Goal: Information Seeking & Learning: Learn about a topic

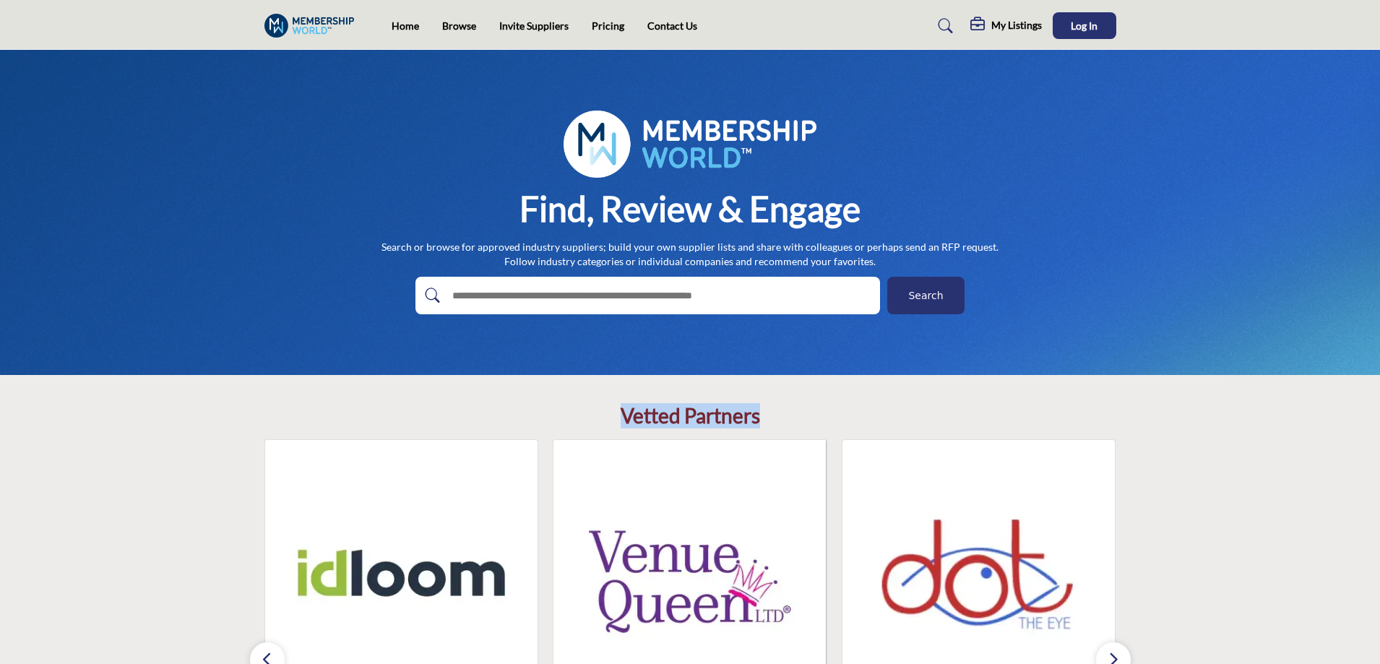
drag, startPoint x: 771, startPoint y: 421, endPoint x: 615, endPoint y: 418, distance: 156.1
click at [615, 418] on div "Vetted Partners Idloom" at bounding box center [690, 635] width 852 height 462
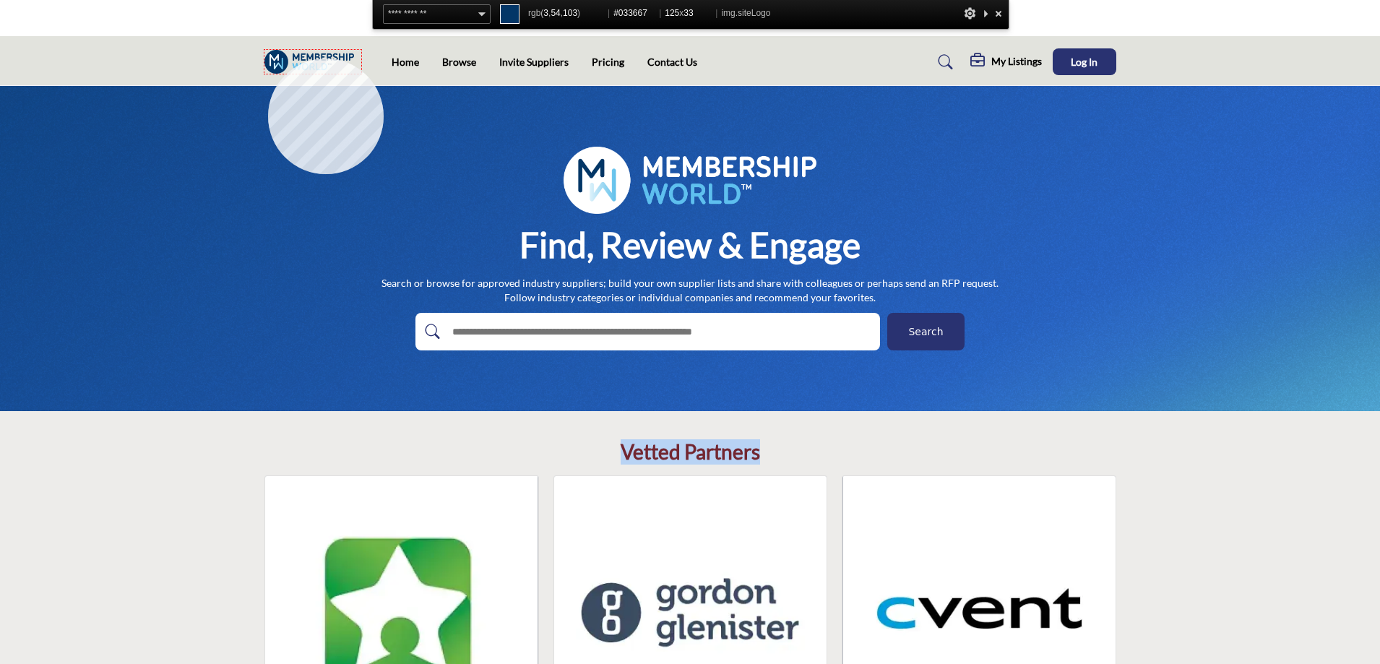
copy h2 "Vetted Partners"
click at [268, 59] on img at bounding box center [313, 62] width 98 height 24
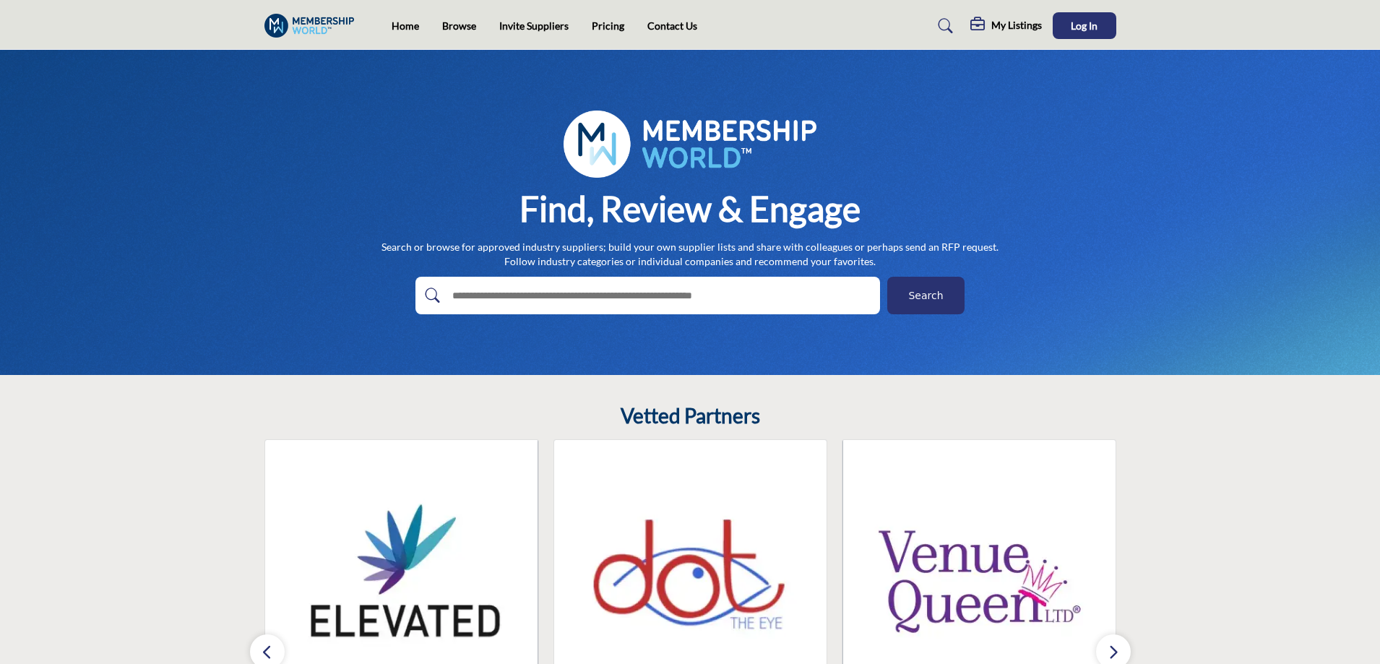
click at [916, 301] on span "Search" at bounding box center [925, 295] width 35 height 15
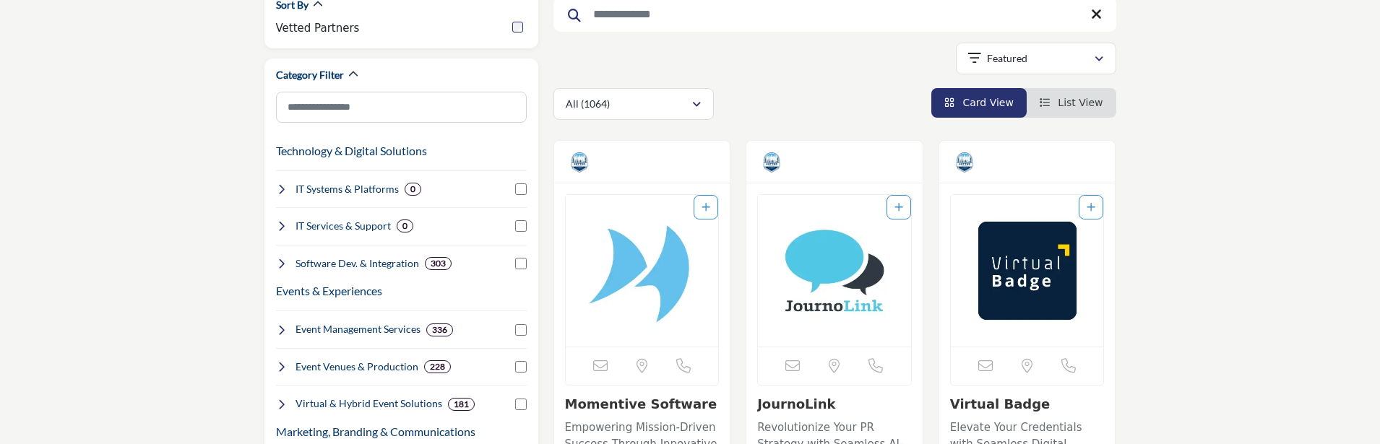
scroll to position [144, 0]
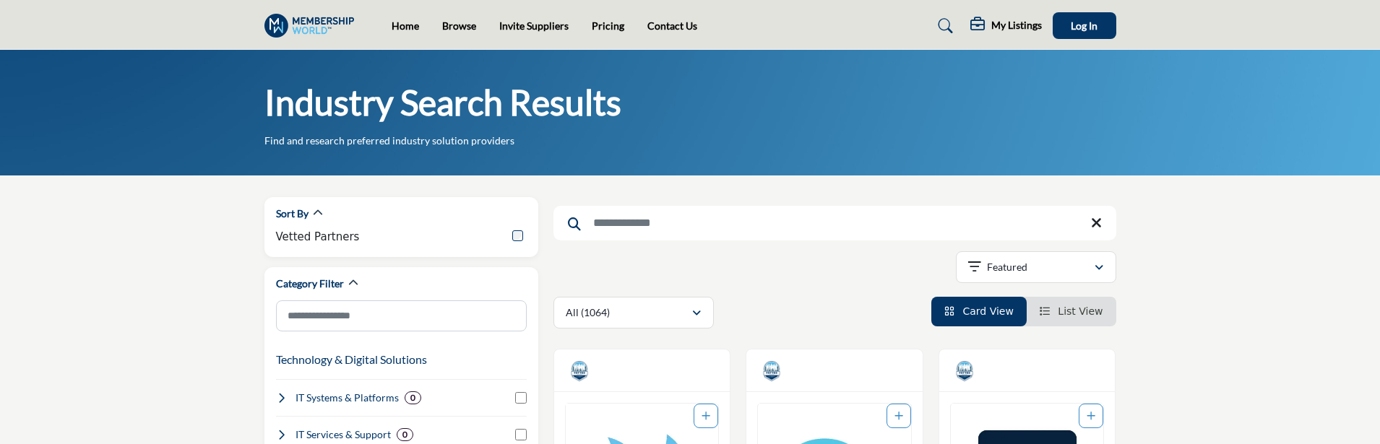
click at [1094, 310] on span "List View" at bounding box center [1080, 312] width 45 height 12
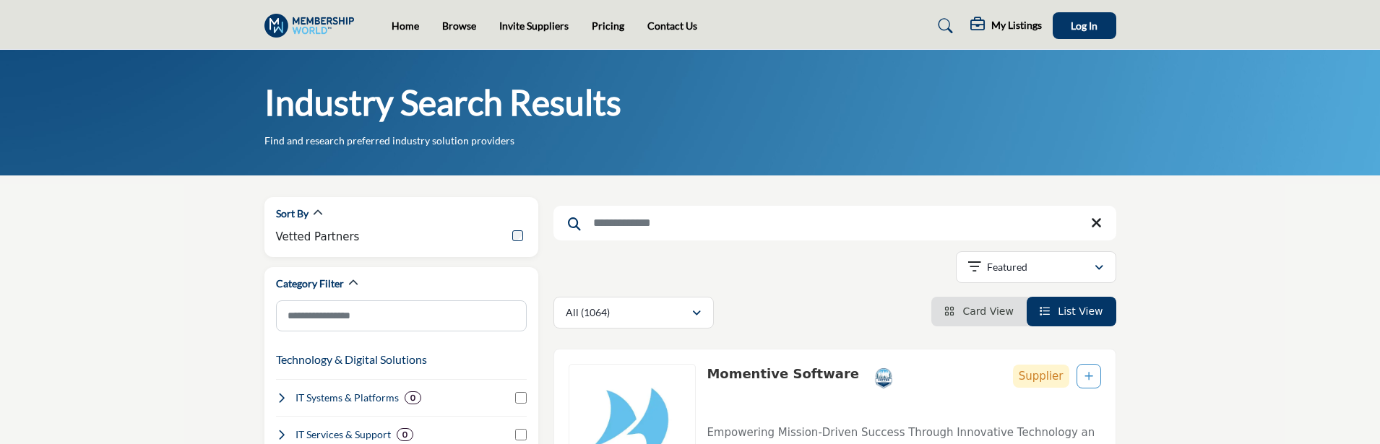
click at [977, 306] on span "Card View" at bounding box center [987, 312] width 51 height 12
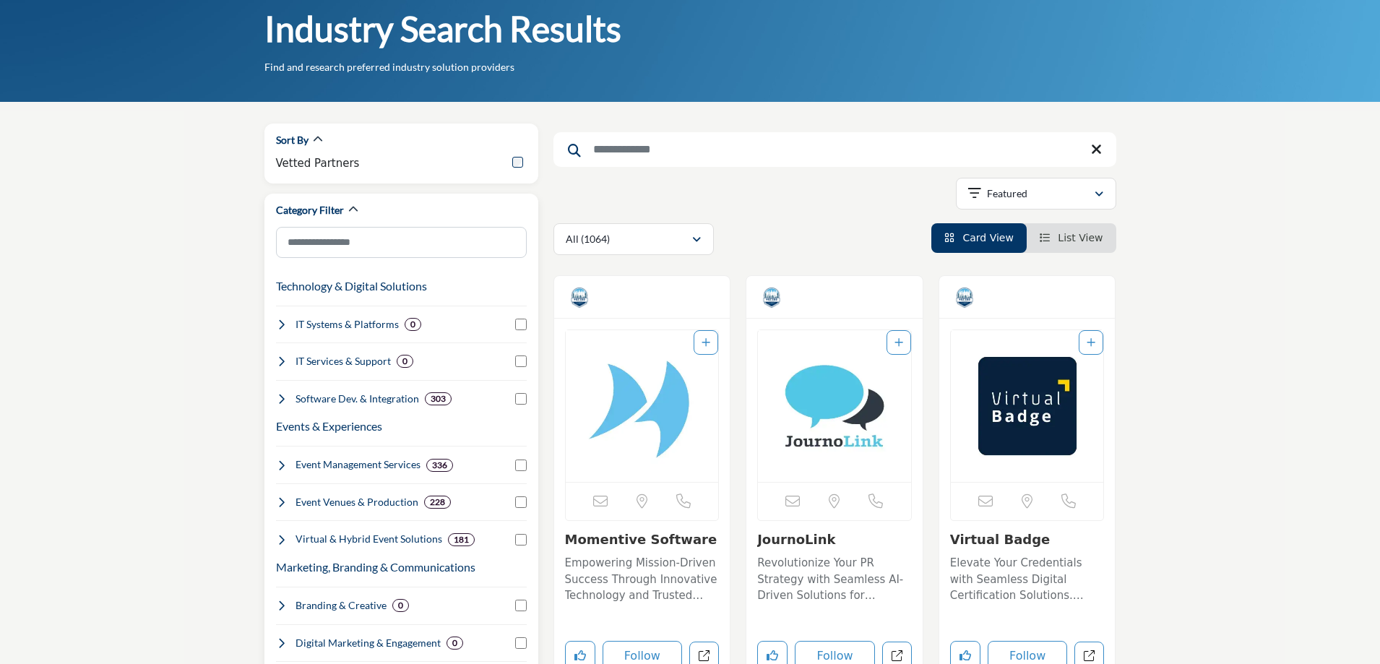
scroll to position [72, 0]
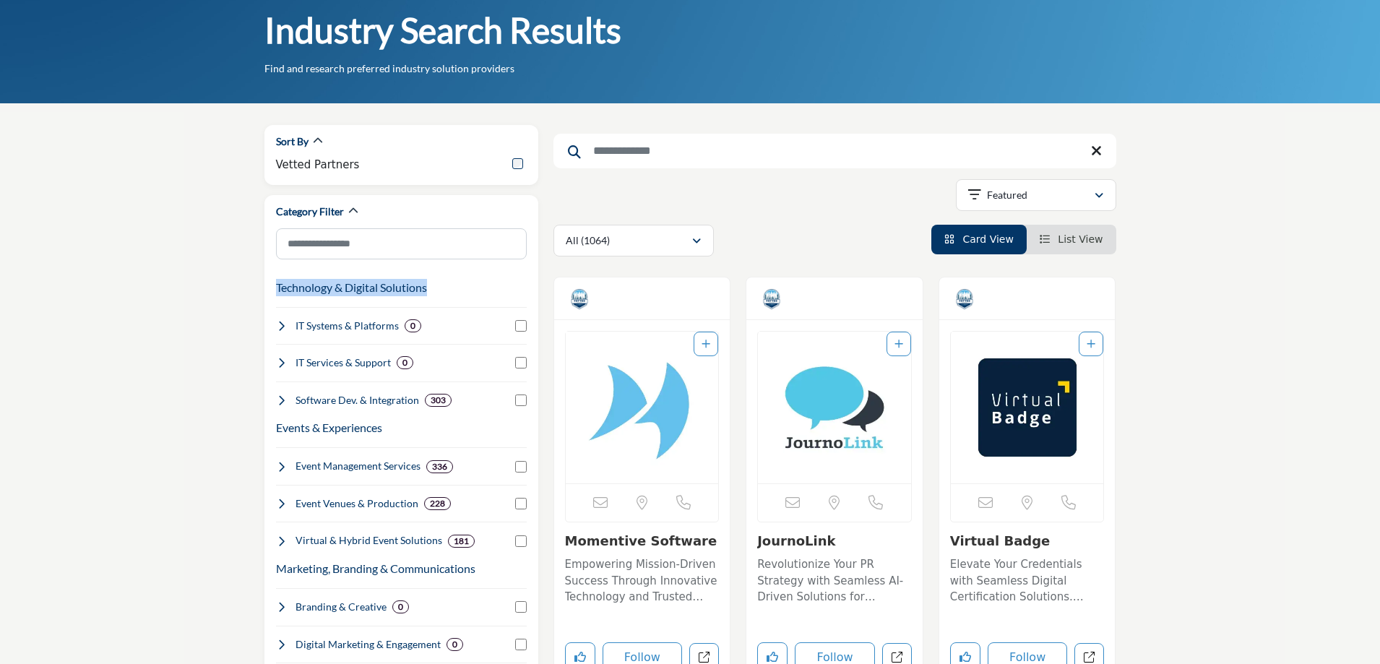
drag, startPoint x: 363, startPoint y: 283, endPoint x: 262, endPoint y: 280, distance: 101.2
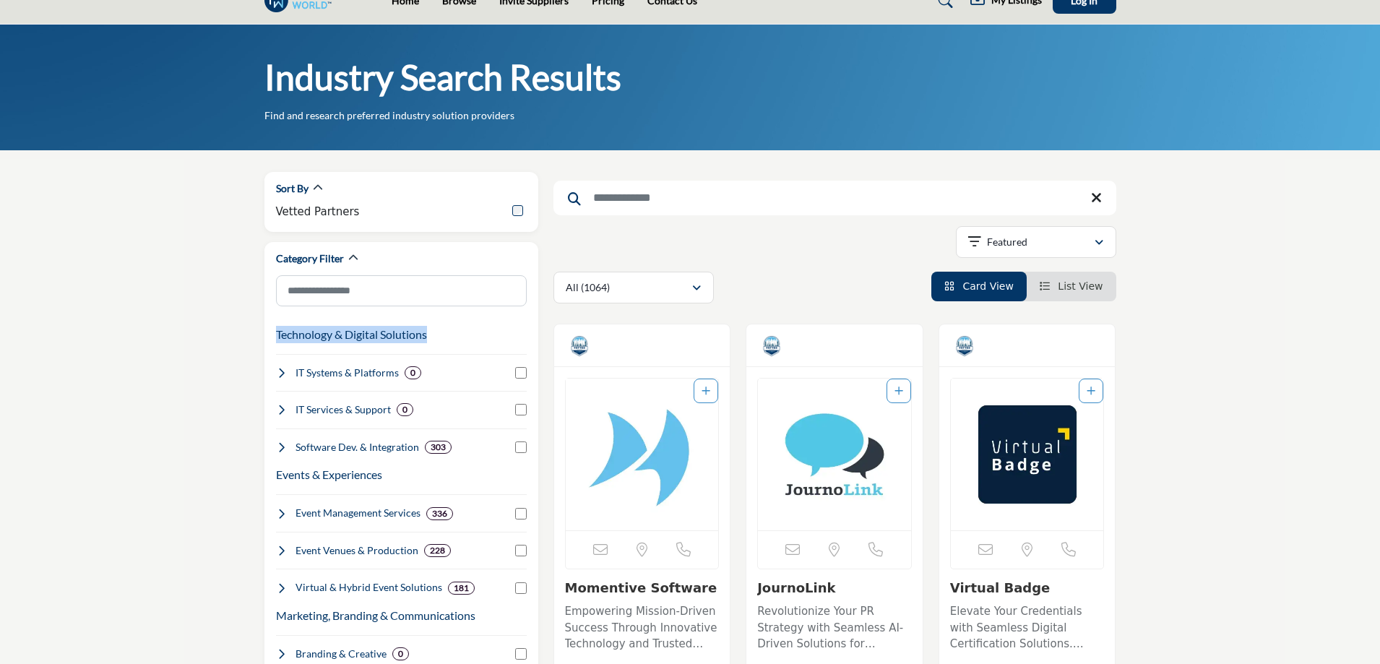
scroll to position [0, 0]
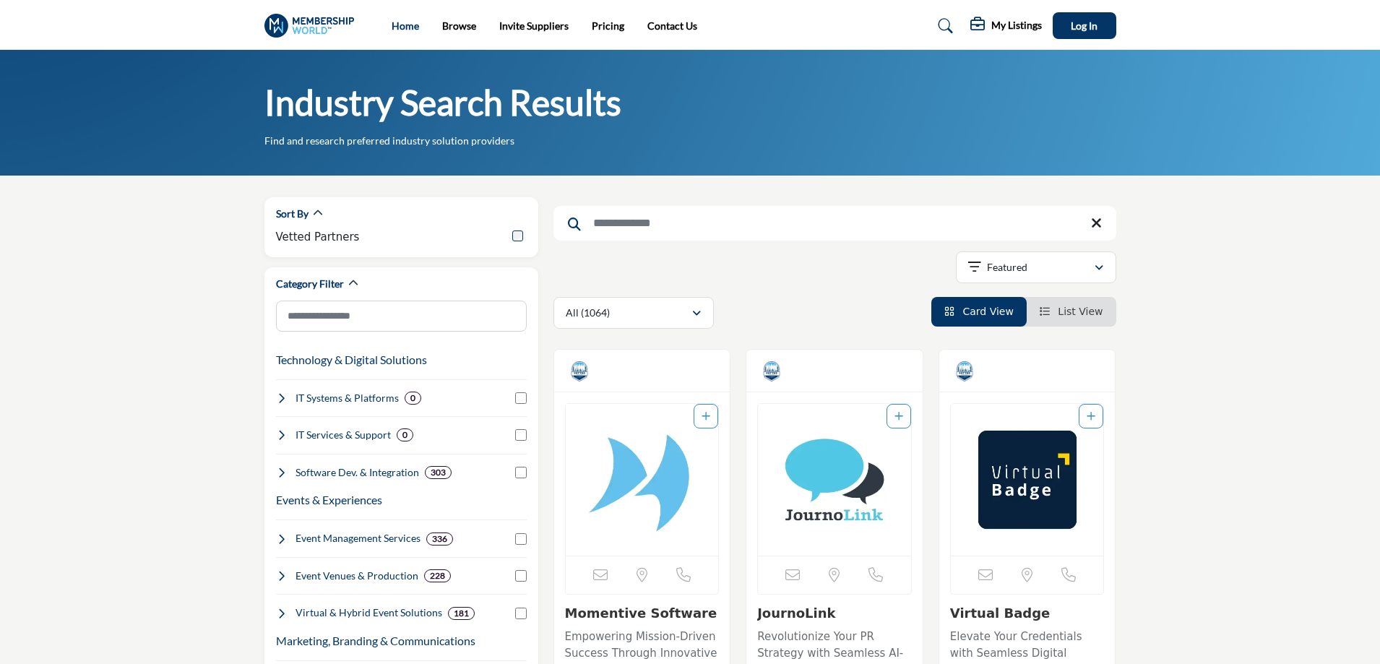
click at [407, 28] on link "Home" at bounding box center [405, 26] width 27 height 12
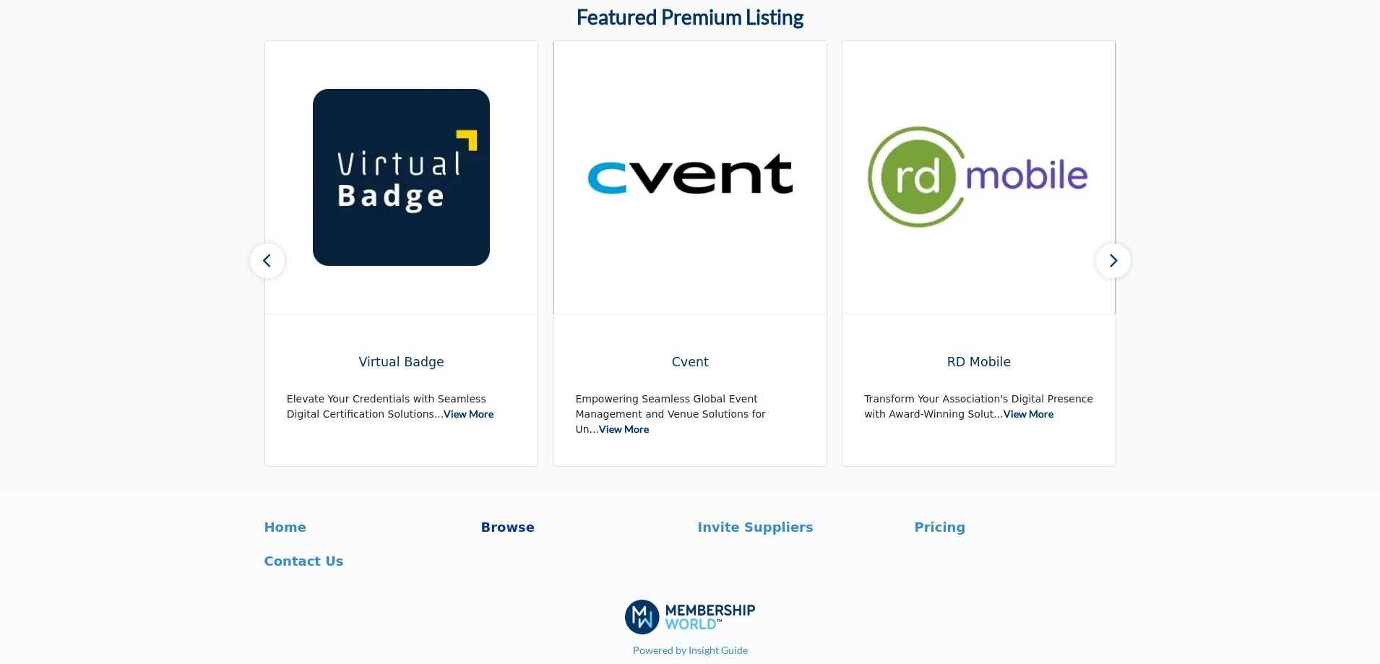
scroll to position [921, 0]
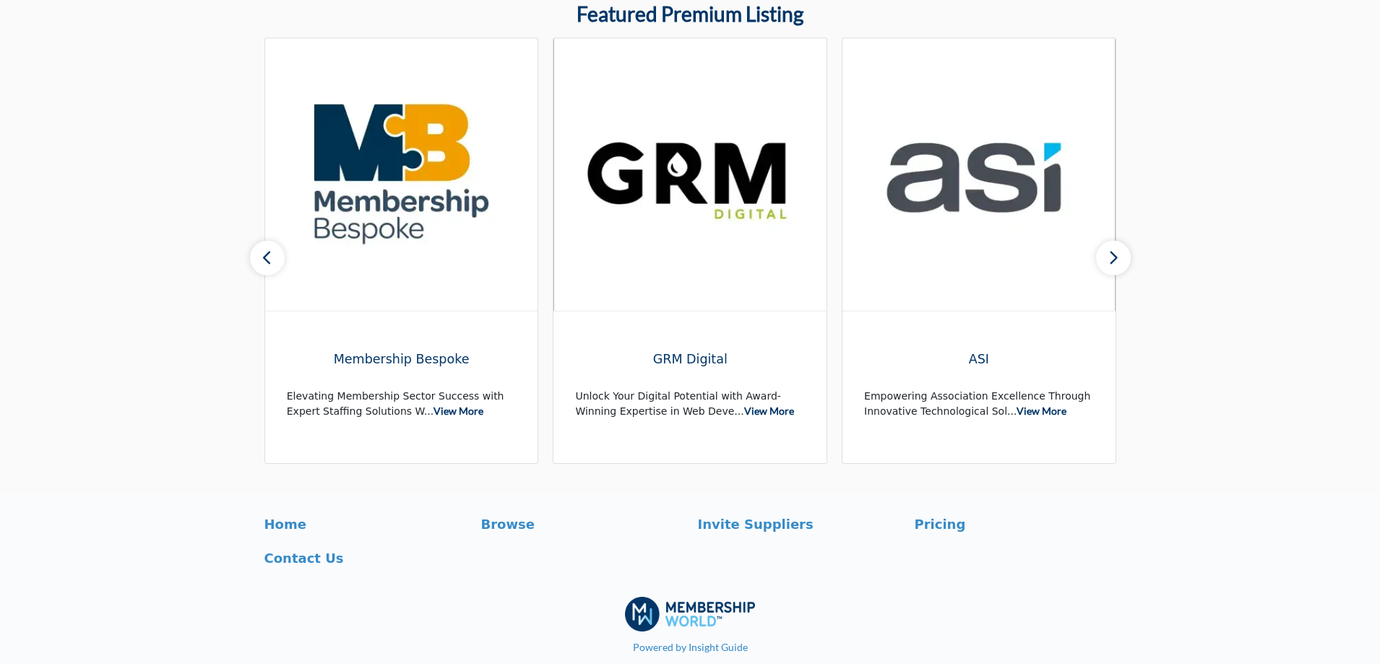
click at [1217, 303] on section "Featured Premium Listing ASI" at bounding box center [690, 232] width 1380 height 519
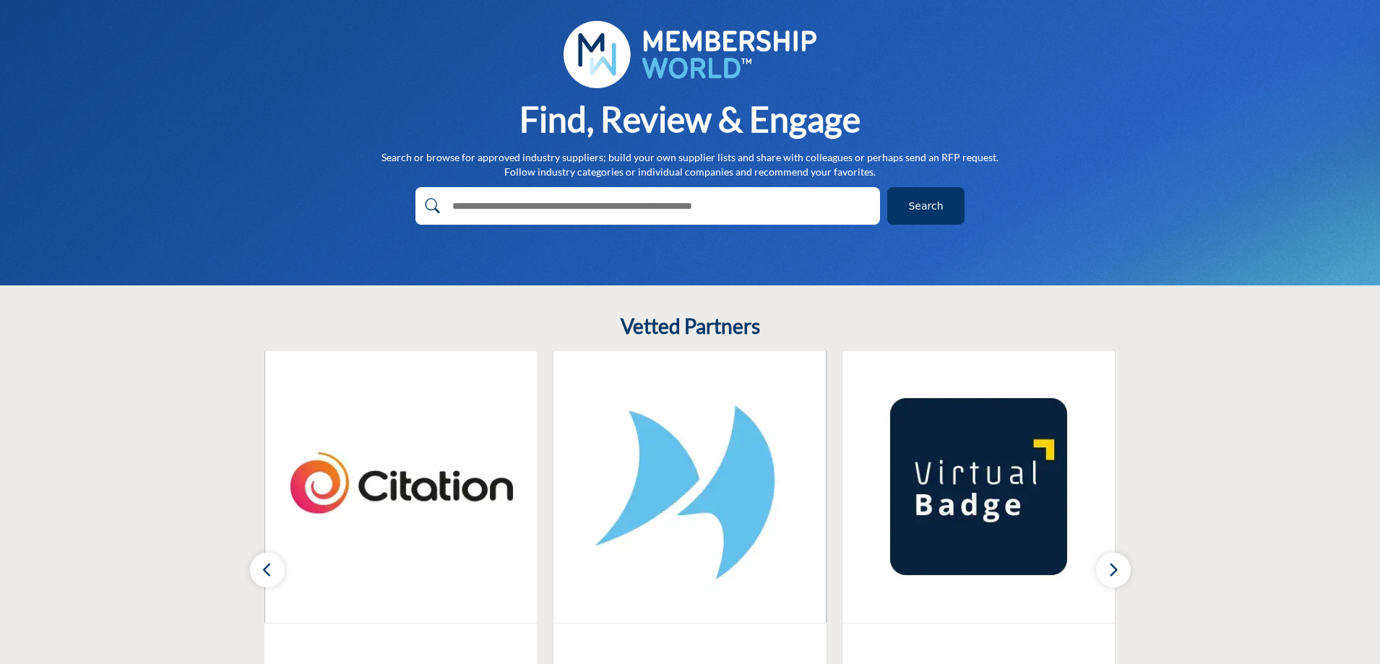
scroll to position [0, 0]
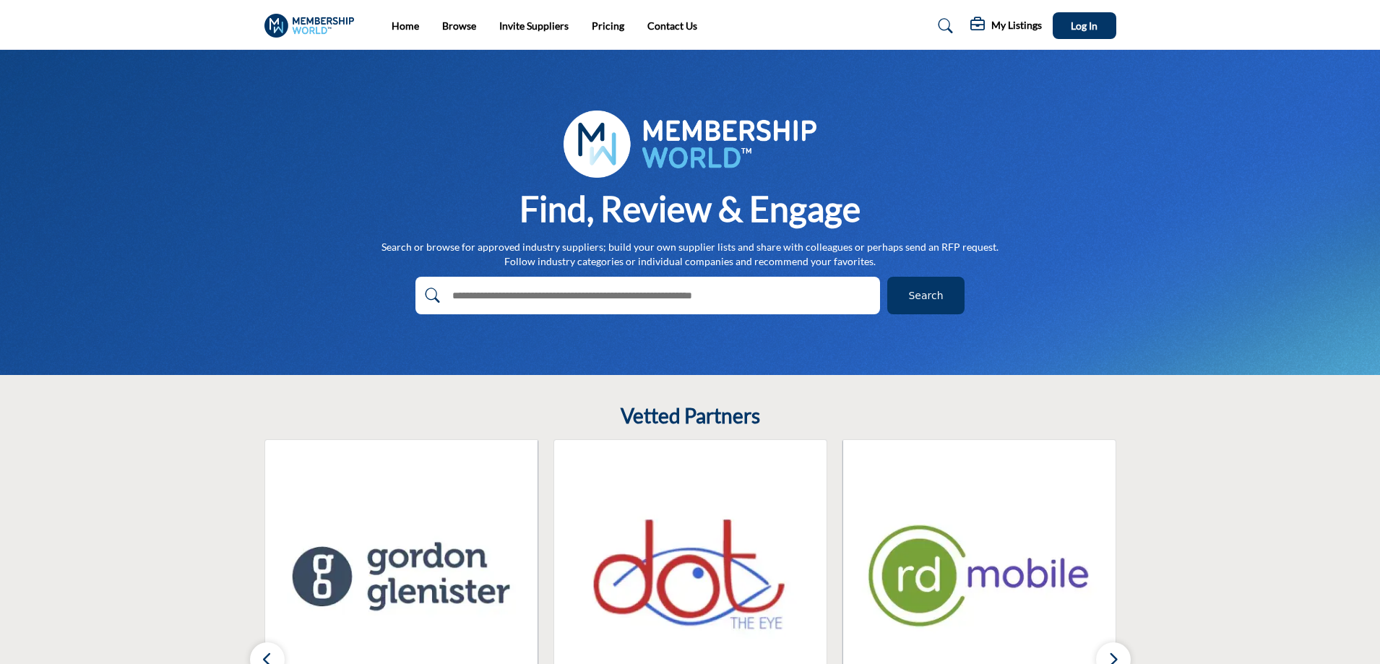
click at [925, 294] on span "Search" at bounding box center [925, 295] width 35 height 15
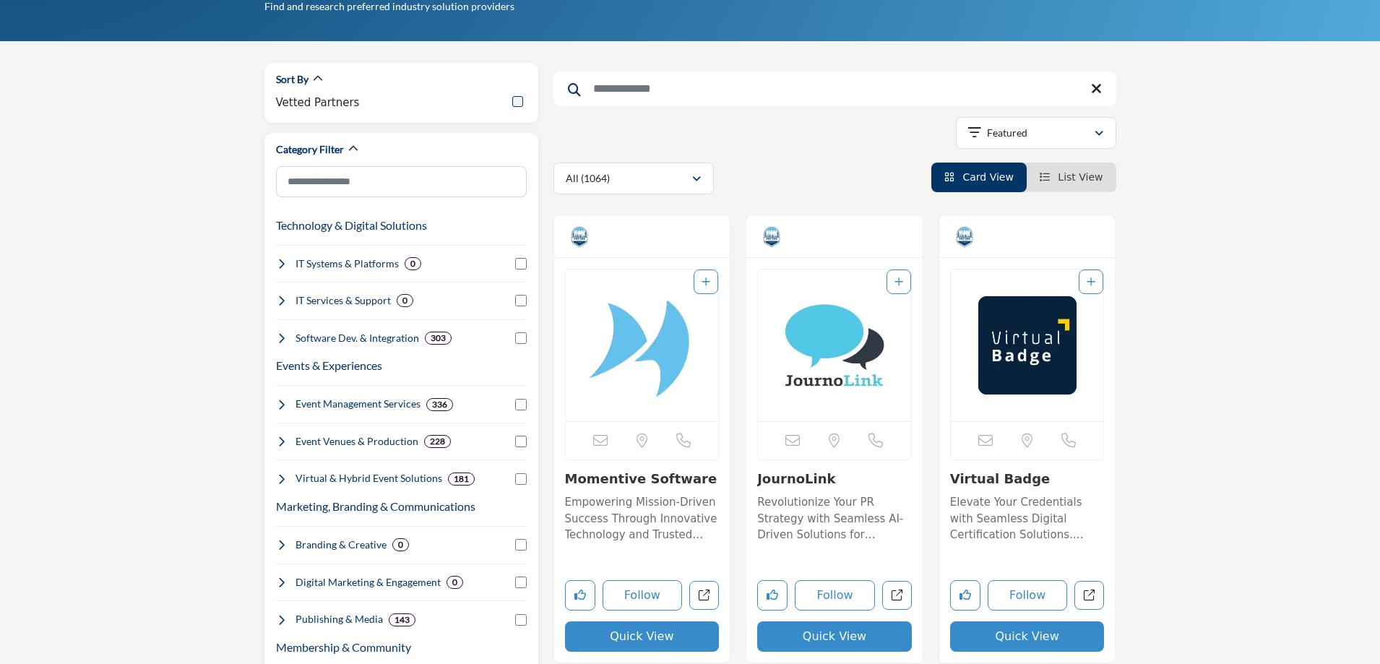
scroll to position [144, 0]
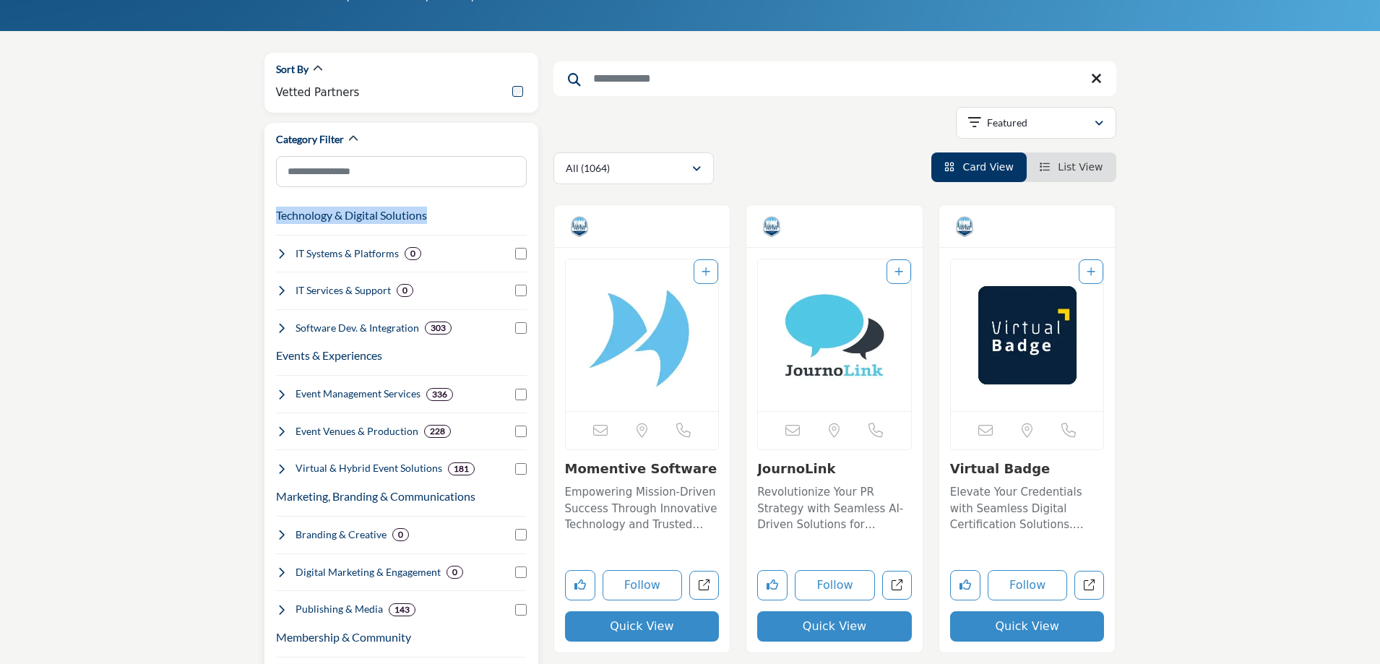
drag, startPoint x: 446, startPoint y: 216, endPoint x: 267, endPoint y: 221, distance: 179.2
click at [267, 221] on div "Category Filter Technology & Digital Solutions Clear 0 0 303" at bounding box center [401, 631] width 274 height 1016
copy h3 "Technology & Digital Solutions"
click at [467, 223] on div "Technology & Digital Solutions Clear" at bounding box center [401, 215] width 251 height 17
drag, startPoint x: 405, startPoint y: 358, endPoint x: 285, endPoint y: 363, distance: 120.0
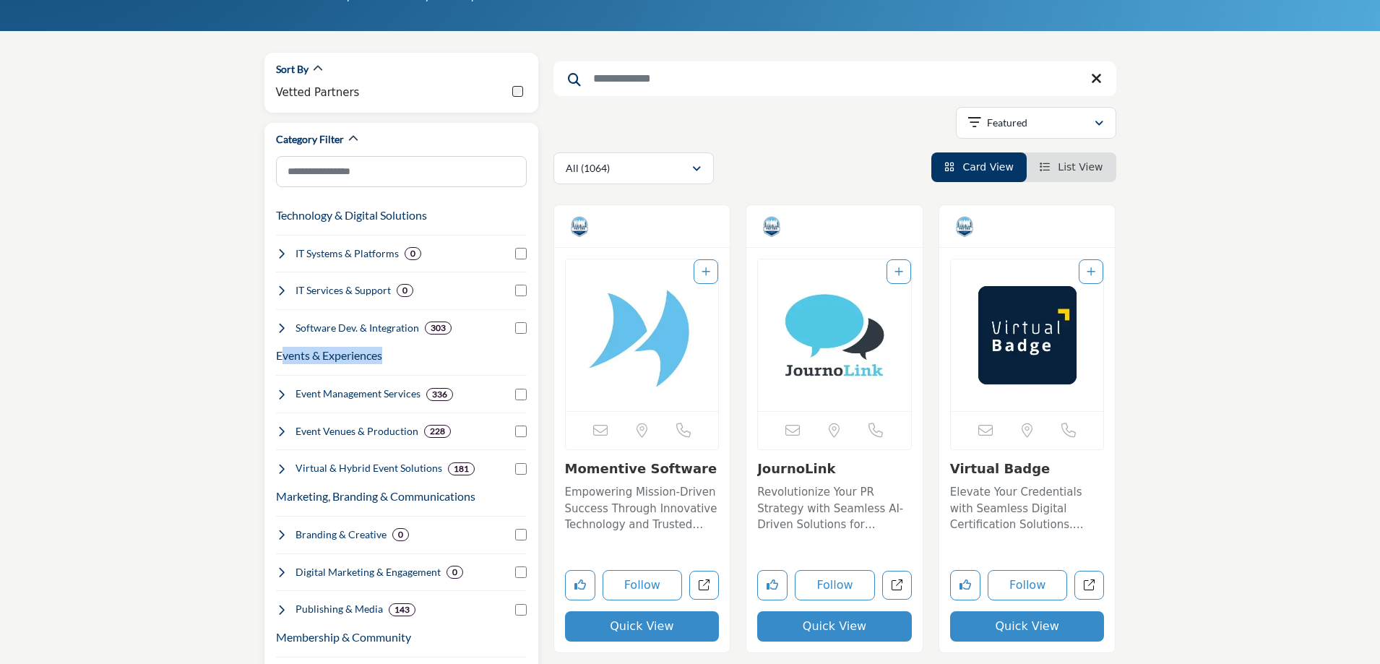
click at [285, 363] on div "Events & Experiences Clear" at bounding box center [401, 355] width 251 height 17
copy h3 "vents & Experiences"
drag, startPoint x: 498, startPoint y: 495, endPoint x: 343, endPoint y: 493, distance: 155.3
click at [344, 493] on div "Marketing, Branding & Communications Clear" at bounding box center [401, 496] width 251 height 17
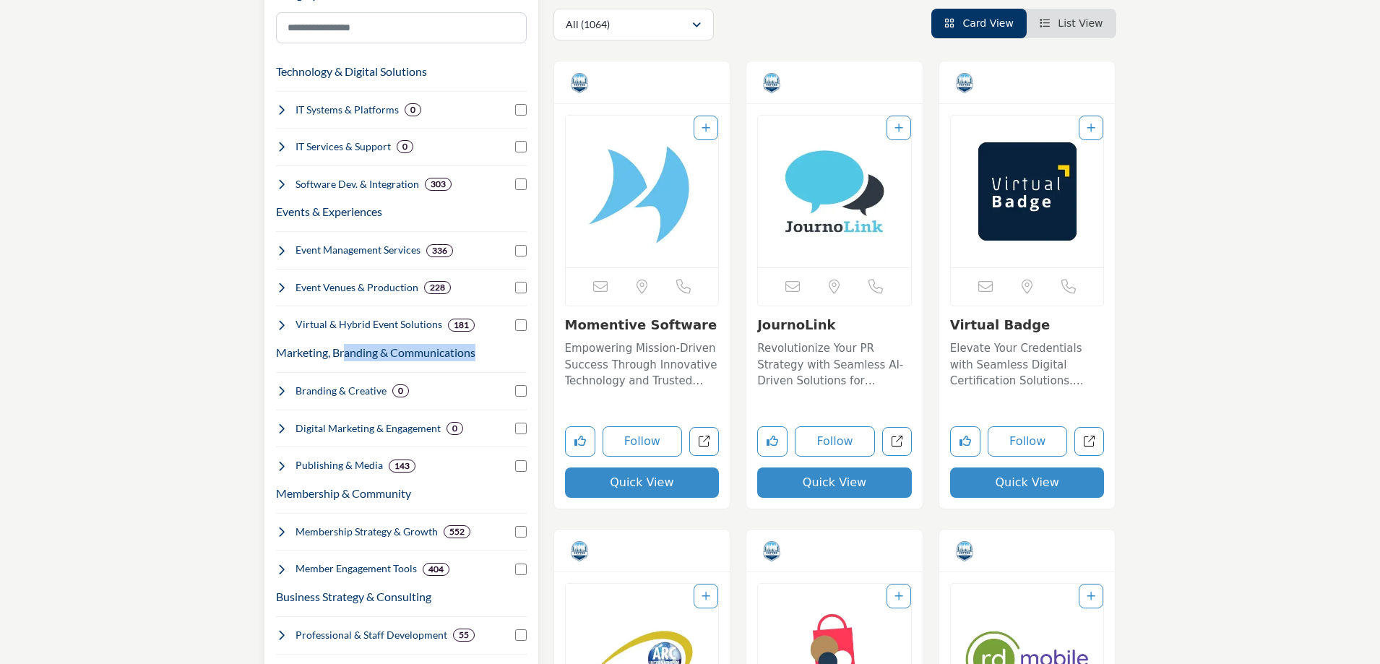
scroll to position [289, 0]
copy h3 "[PERSON_NAME] & Communications"
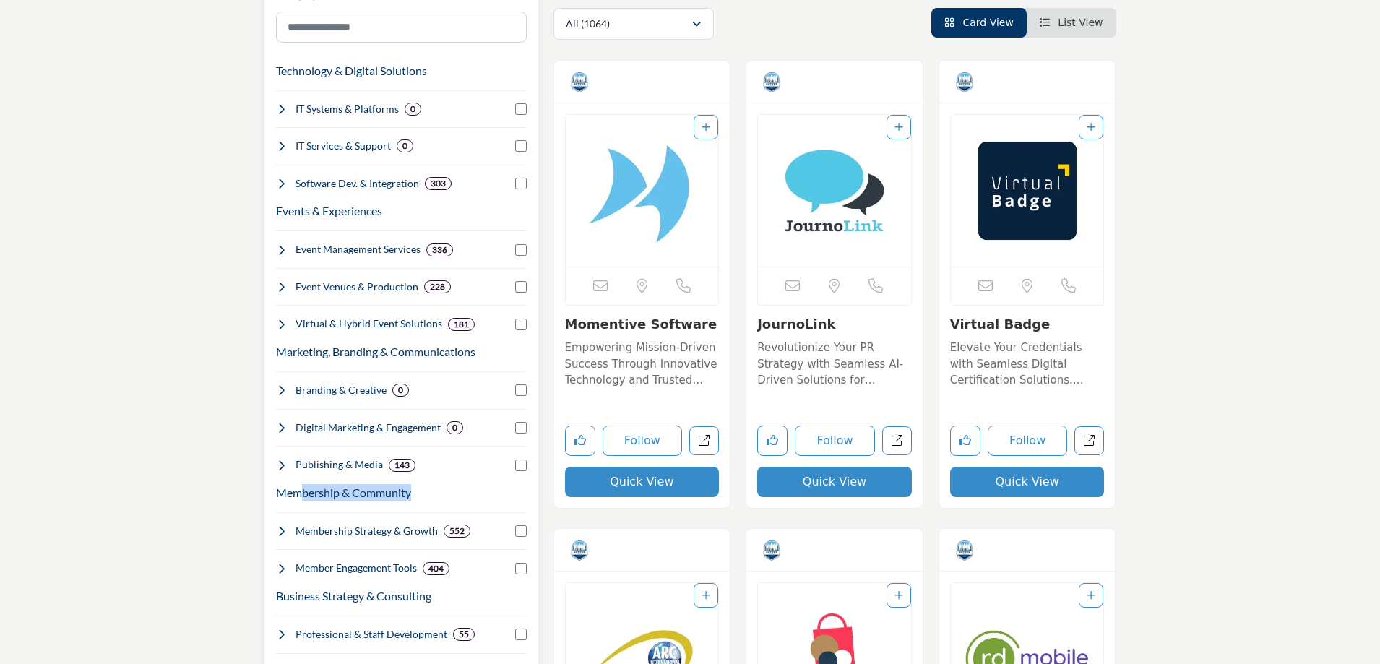
drag, startPoint x: 422, startPoint y: 484, endPoint x: 300, endPoint y: 492, distance: 122.3
click at [300, 492] on div "Membership & Community Clear" at bounding box center [401, 492] width 251 height 17
copy h3 "bership & Community"
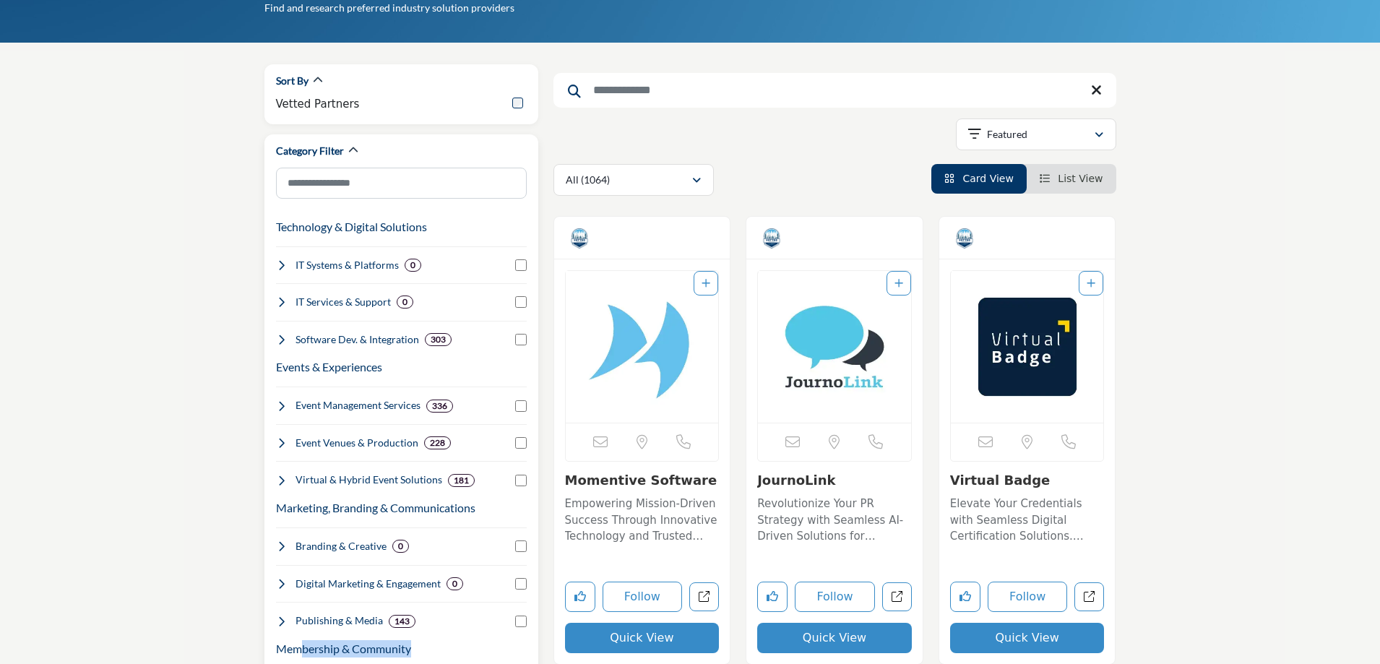
scroll to position [0, 0]
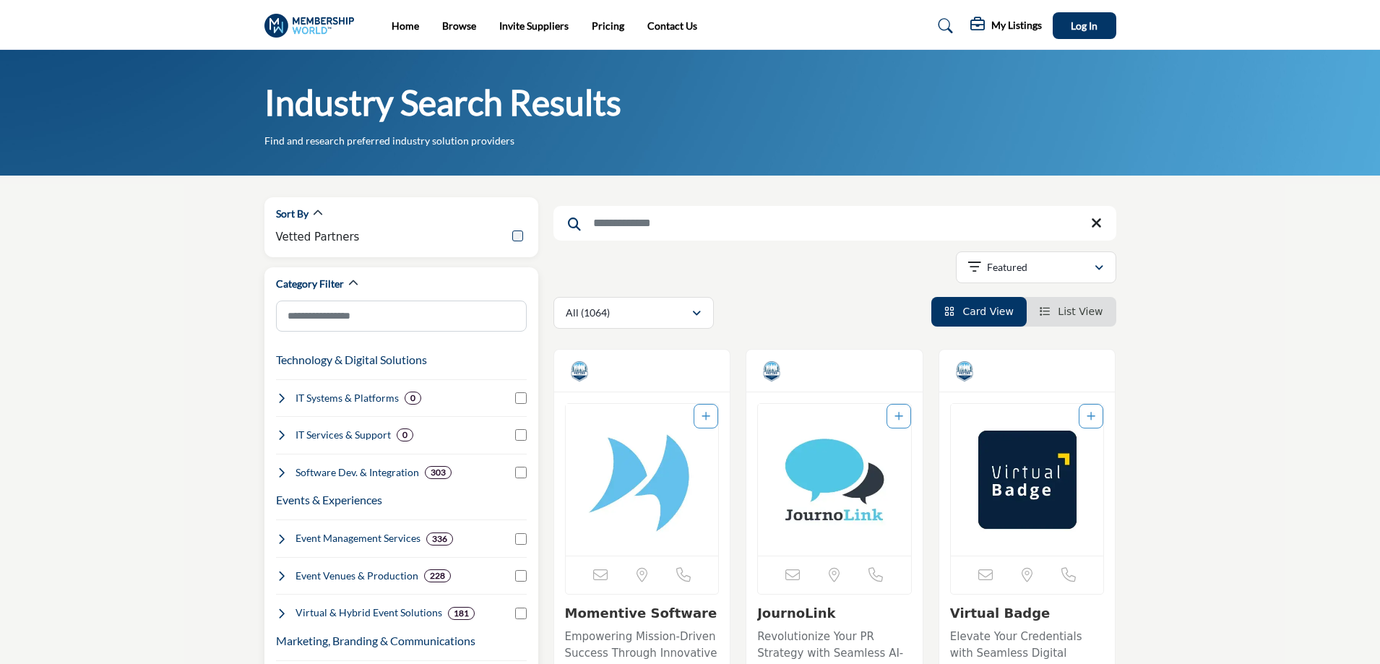
click at [283, 396] on icon at bounding box center [282, 398] width 12 height 12
click at [281, 399] on icon at bounding box center [282, 398] width 12 height 12
click at [280, 467] on icon at bounding box center [282, 473] width 12 height 12
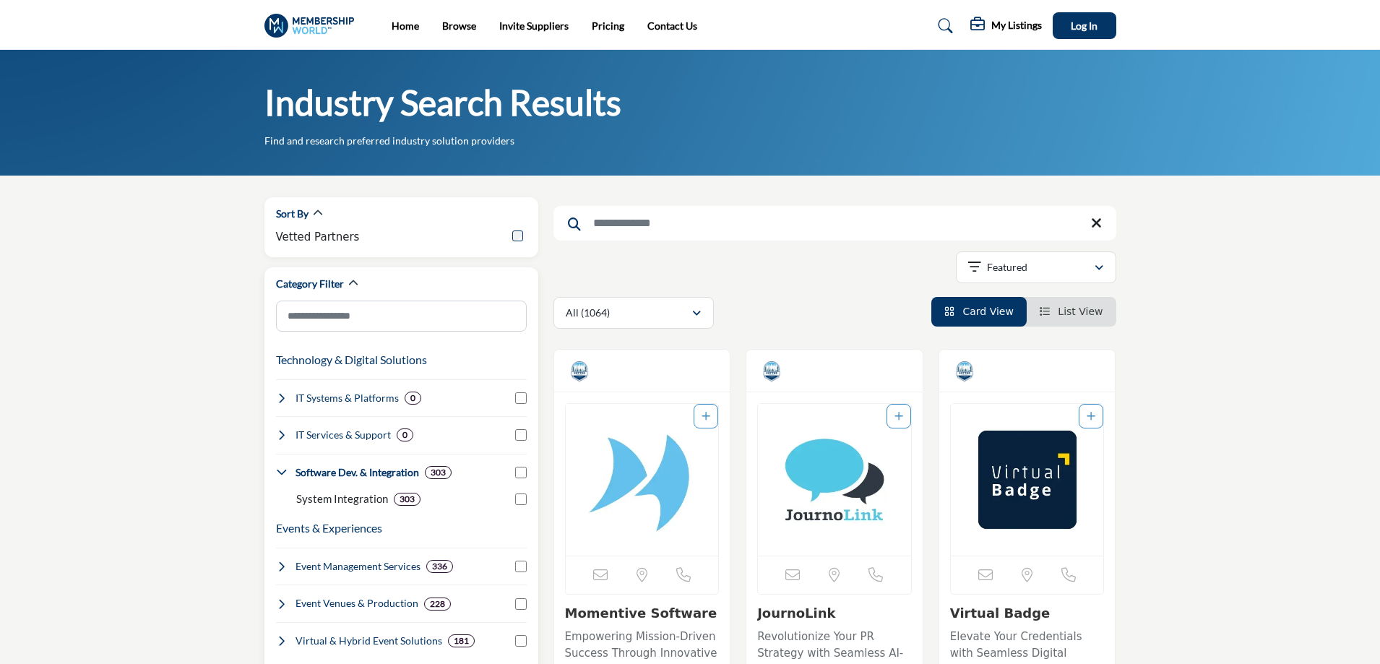
click at [280, 467] on icon at bounding box center [282, 473] width 12 height 12
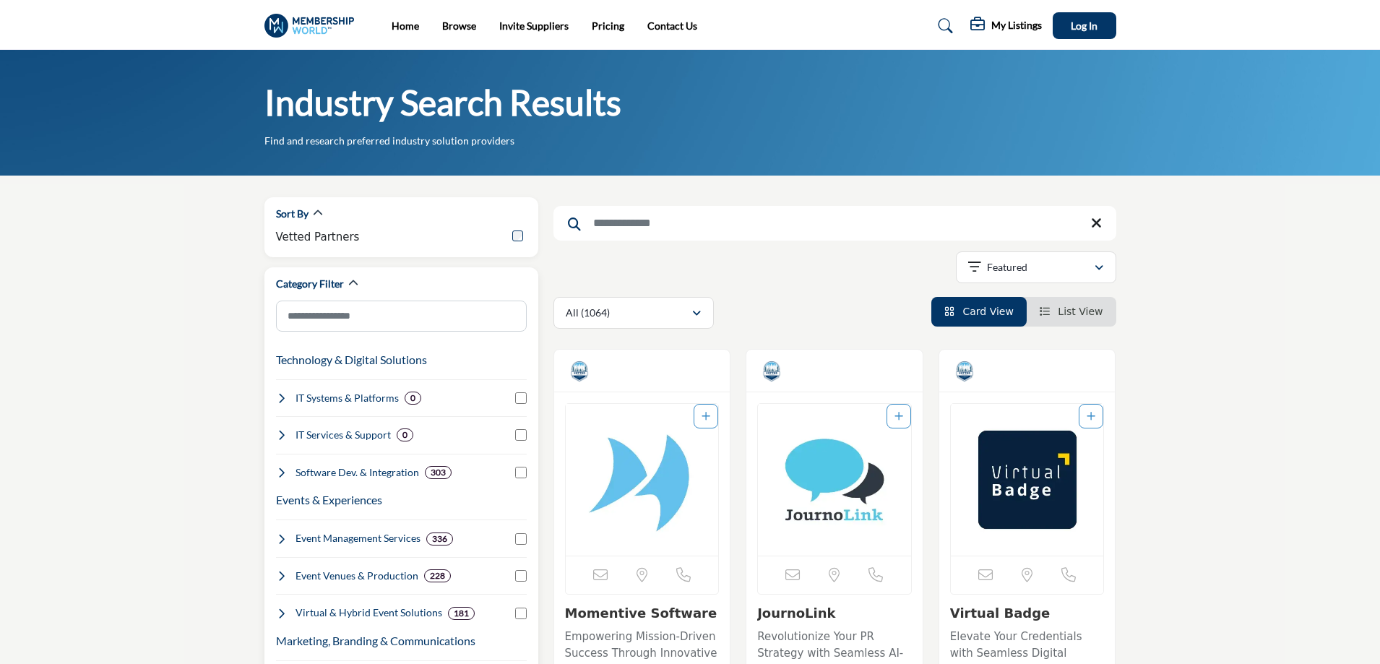
click at [282, 472] on icon at bounding box center [282, 473] width 12 height 12
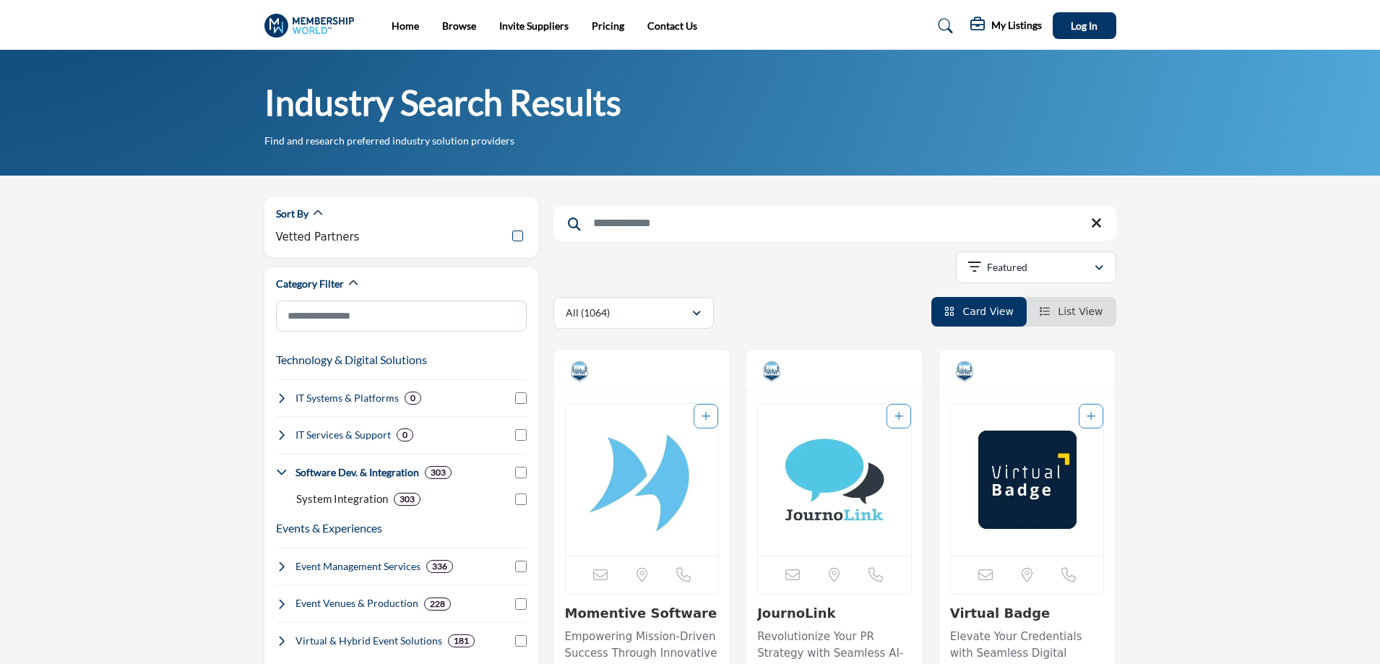
click at [736, 27] on div "Home Browse Invite Suppliers Pricing Contact Us" at bounding box center [599, 26] width 415 height 16
